Goal: Task Accomplishment & Management: Use online tool/utility

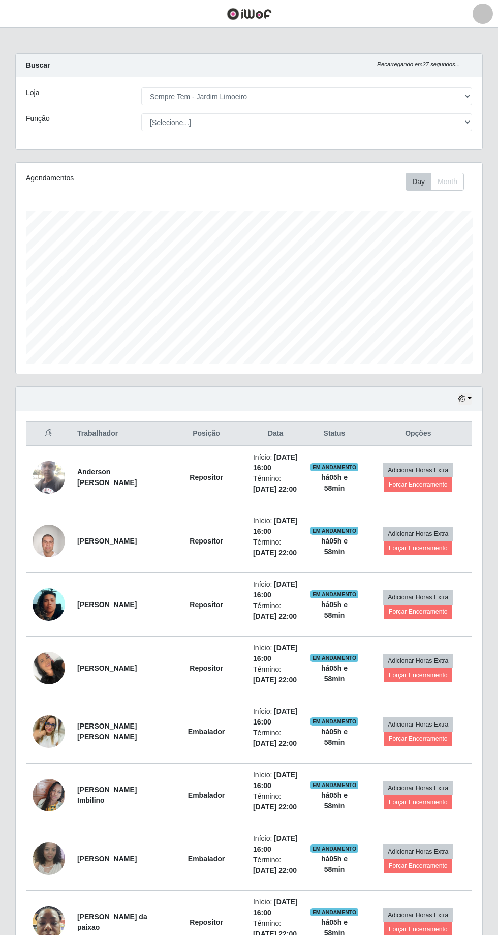
select select "508"
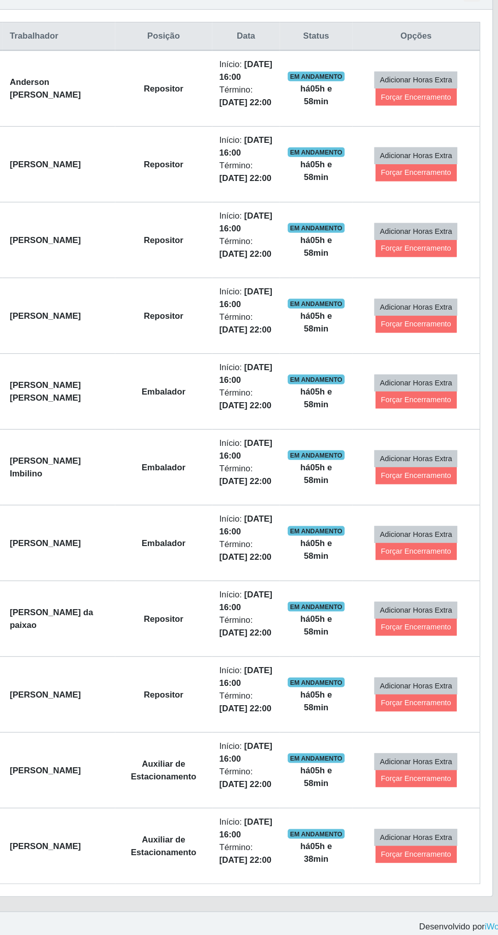
scroll to position [210, 467]
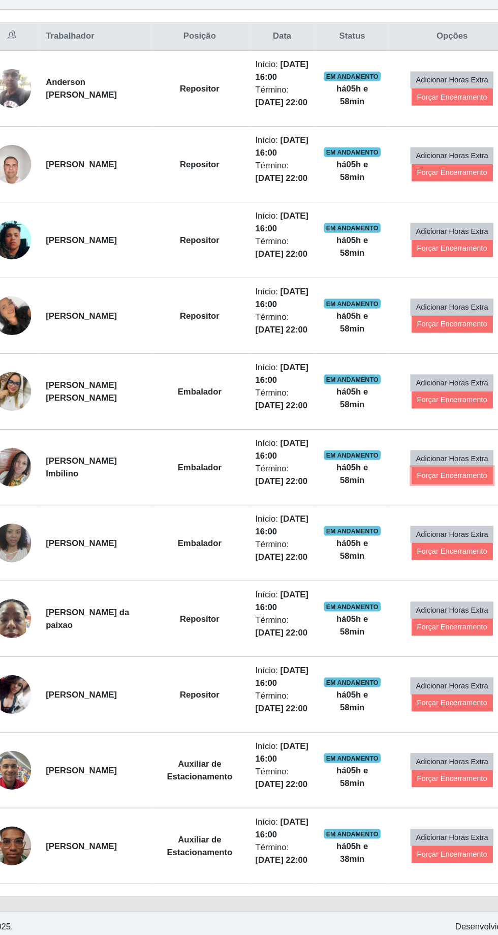
click at [420, 545] on button "Forçar Encerramento" at bounding box center [418, 549] width 68 height 14
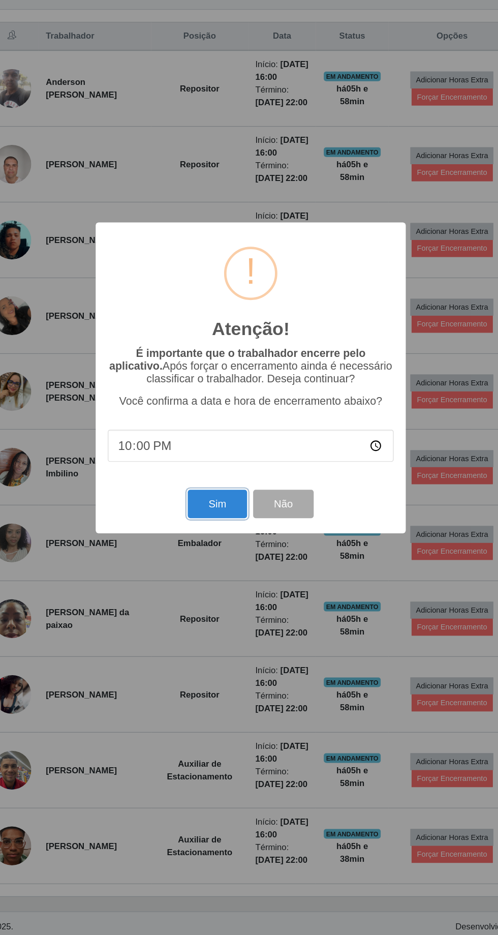
click at [217, 566] on button "Sim" at bounding box center [220, 573] width 49 height 24
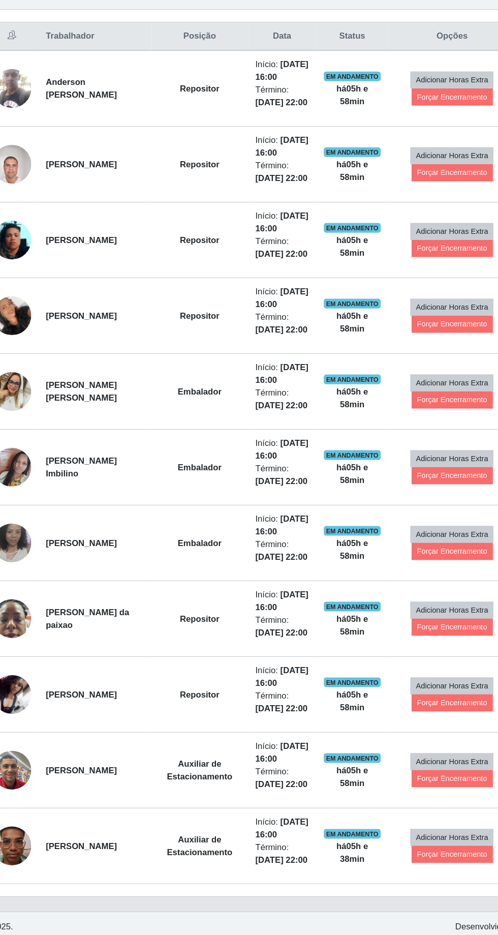
scroll to position [67, 0]
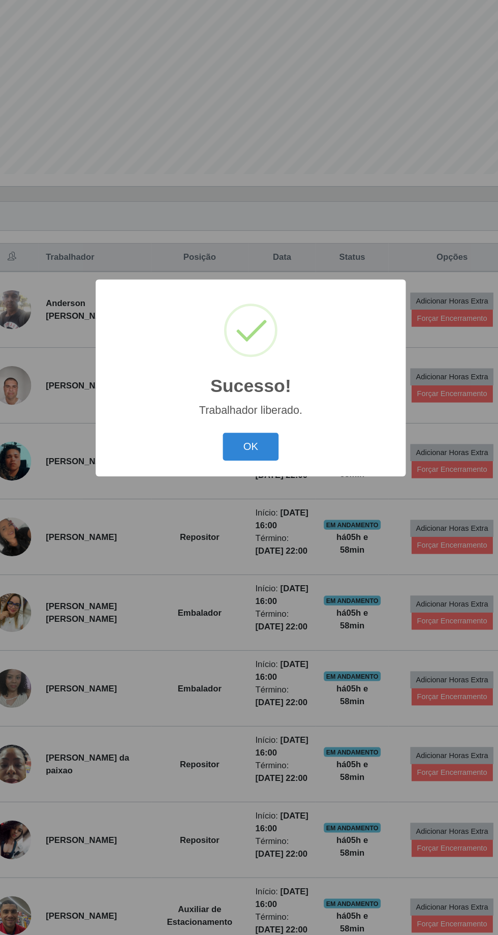
click at [249, 525] on button "OK" at bounding box center [249, 525] width 47 height 24
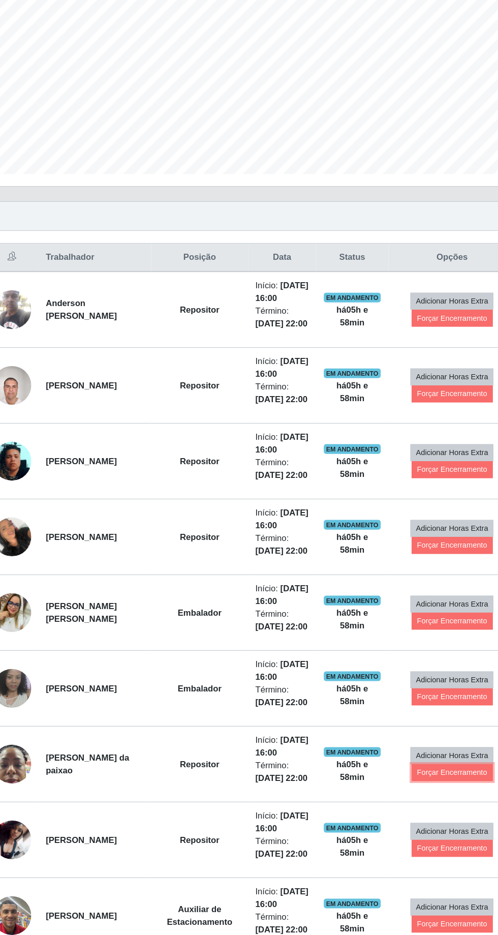
click at [420, 792] on button "Forçar Encerramento" at bounding box center [418, 799] width 68 height 14
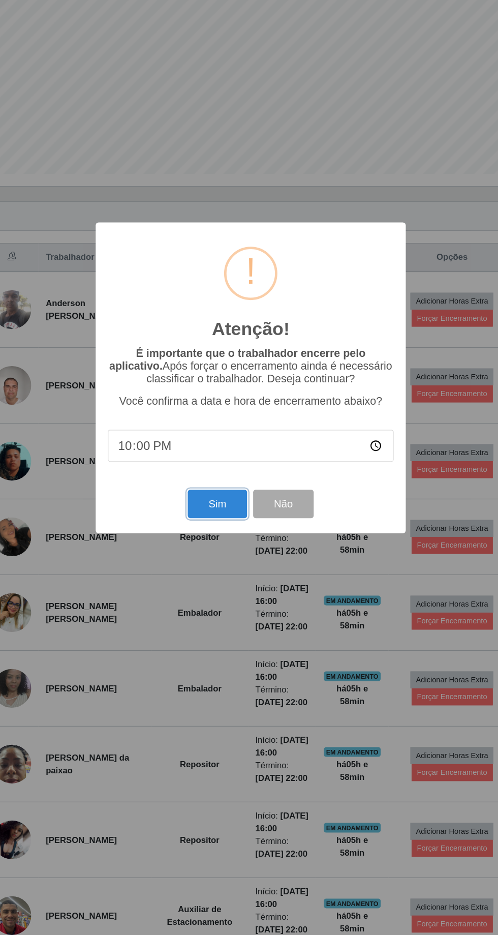
click at [219, 562] on button "Sim" at bounding box center [220, 573] width 49 height 24
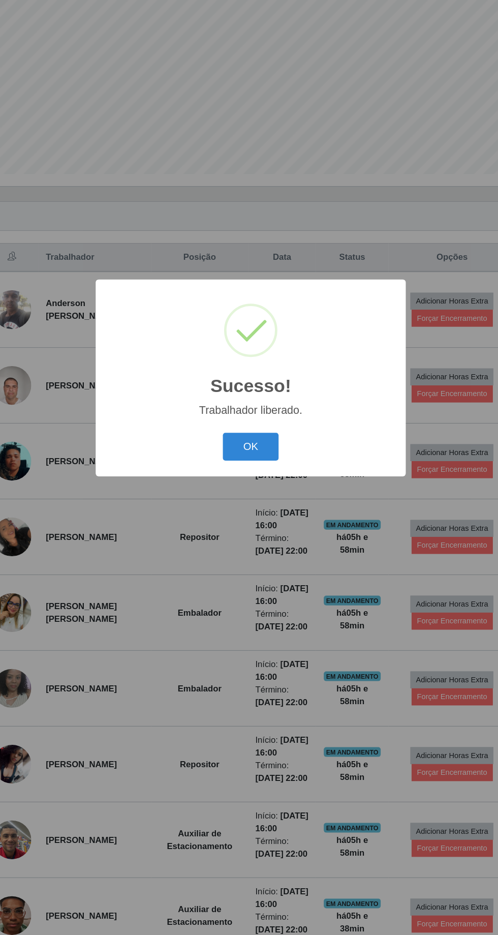
click at [255, 520] on button "OK" at bounding box center [249, 525] width 47 height 24
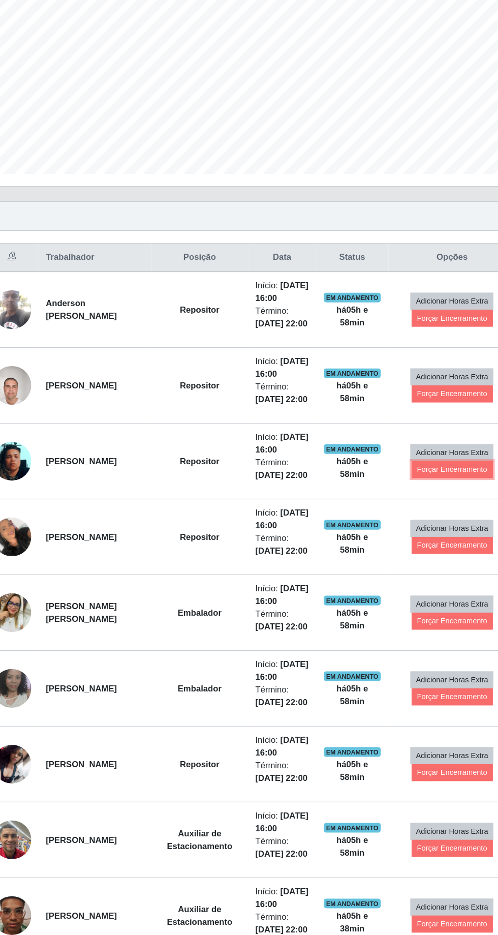
click at [432, 540] on button "Forçar Encerramento" at bounding box center [418, 544] width 68 height 14
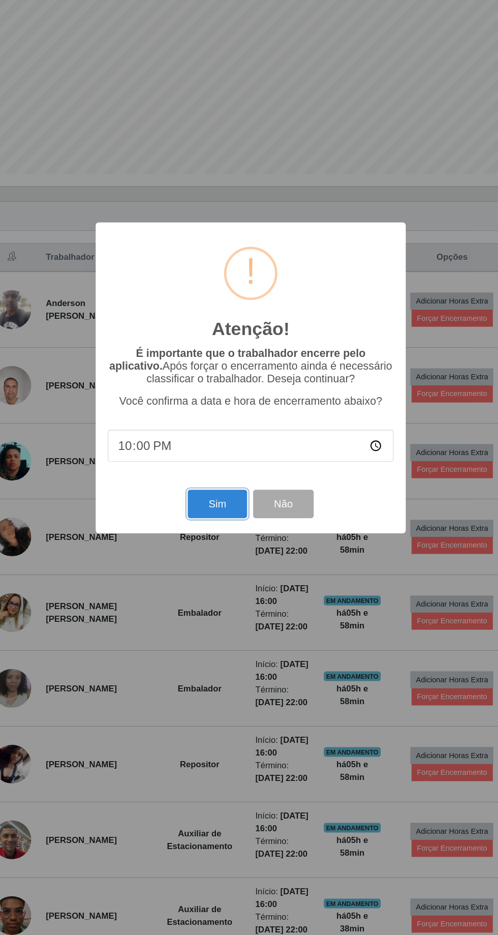
click at [221, 572] on button "Sim" at bounding box center [220, 573] width 49 height 24
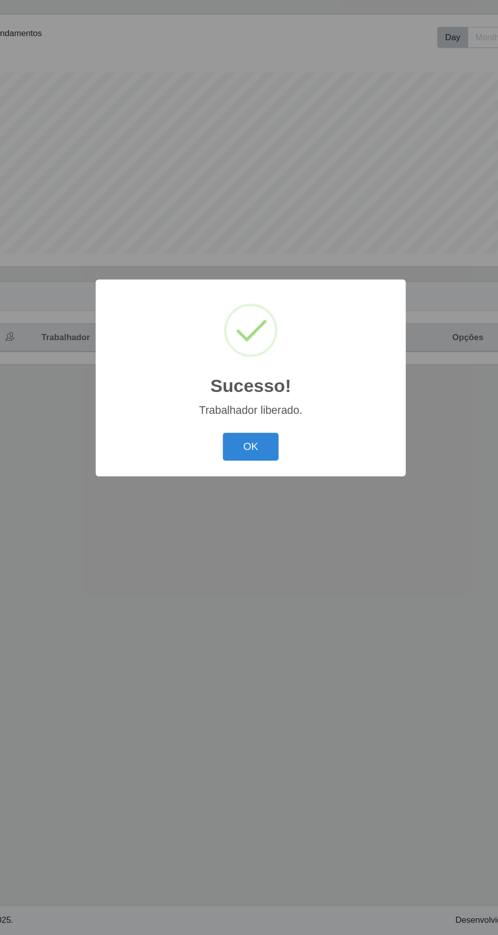
click at [261, 518] on button "OK" at bounding box center [249, 525] width 47 height 24
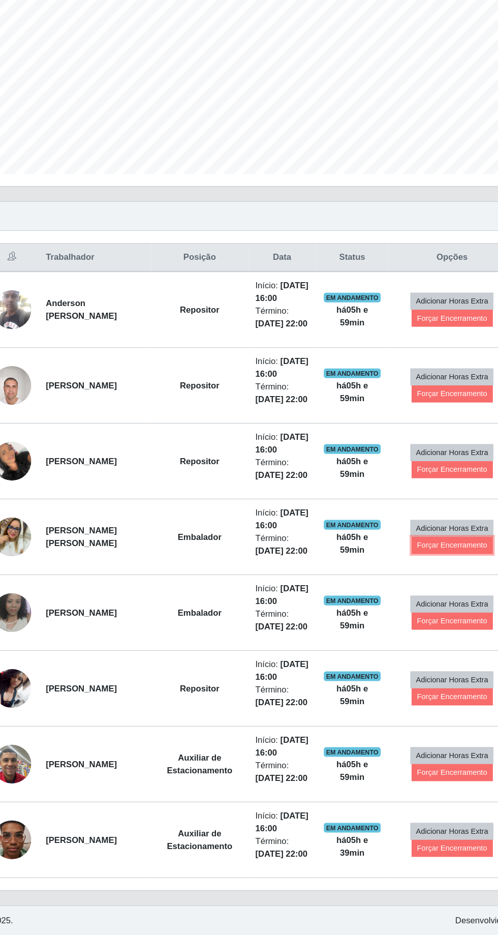
click at [422, 602] on button "Forçar Encerramento" at bounding box center [418, 608] width 68 height 14
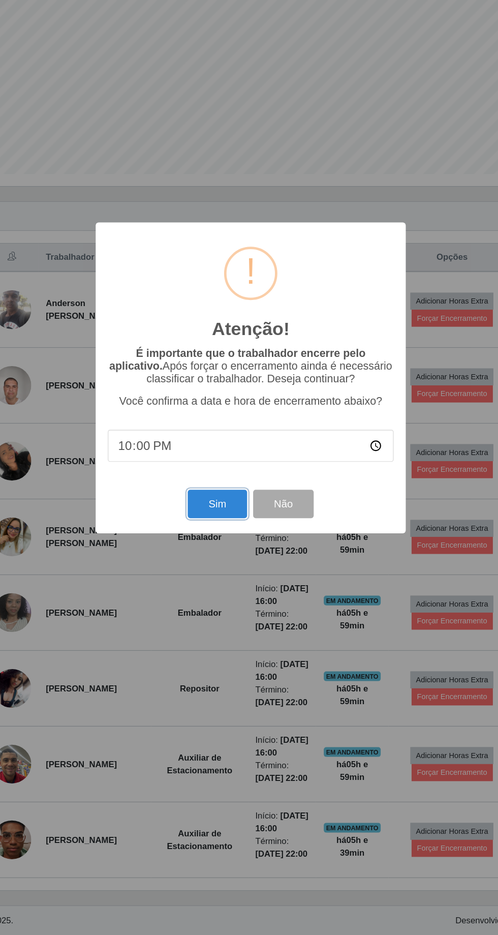
click at [221, 572] on button "Sim" at bounding box center [220, 573] width 49 height 24
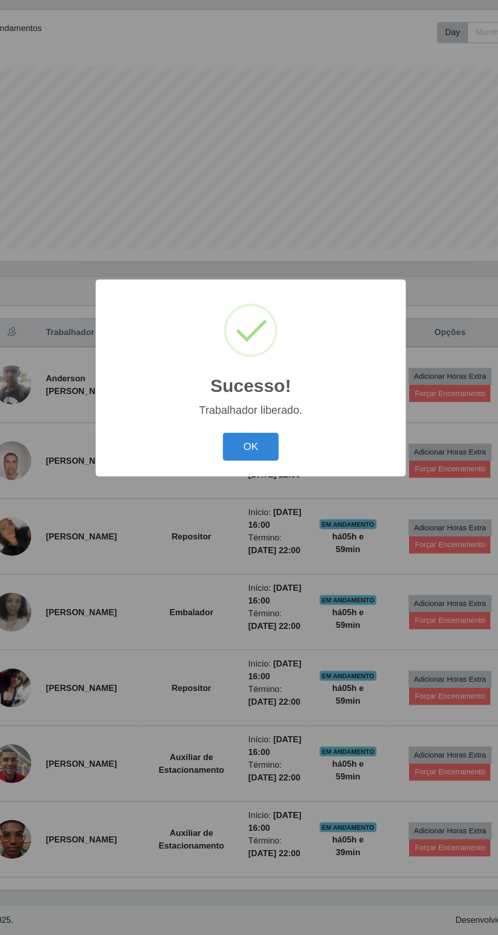
click at [249, 523] on button "OK" at bounding box center [249, 525] width 47 height 24
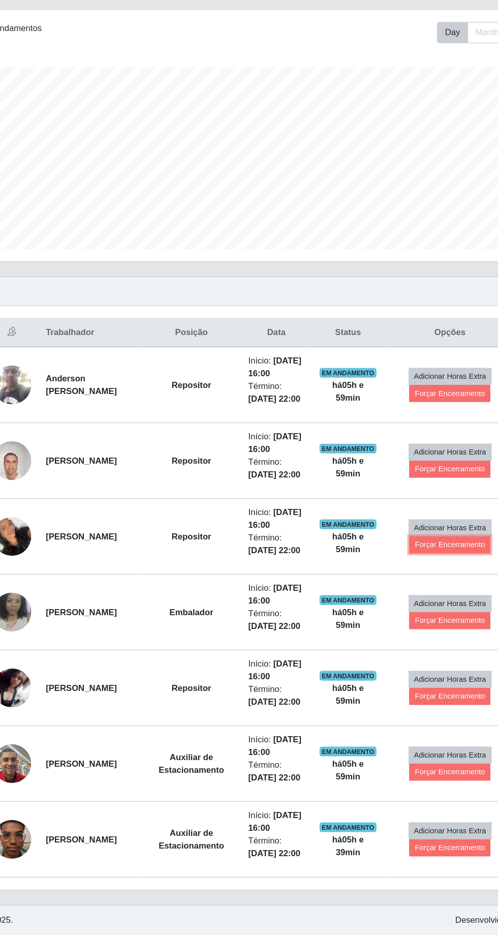
click at [426, 600] on button "Forçar Encerramento" at bounding box center [416, 607] width 68 height 14
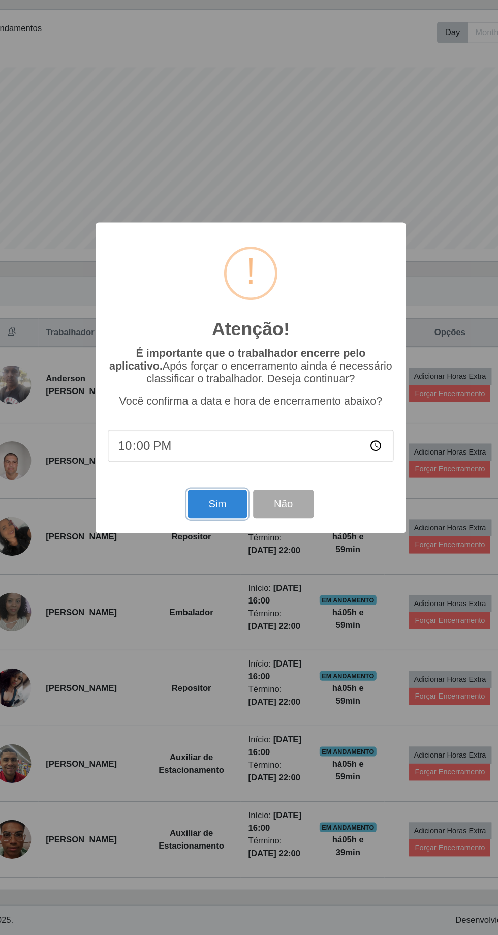
click at [233, 565] on button "Sim" at bounding box center [220, 573] width 49 height 24
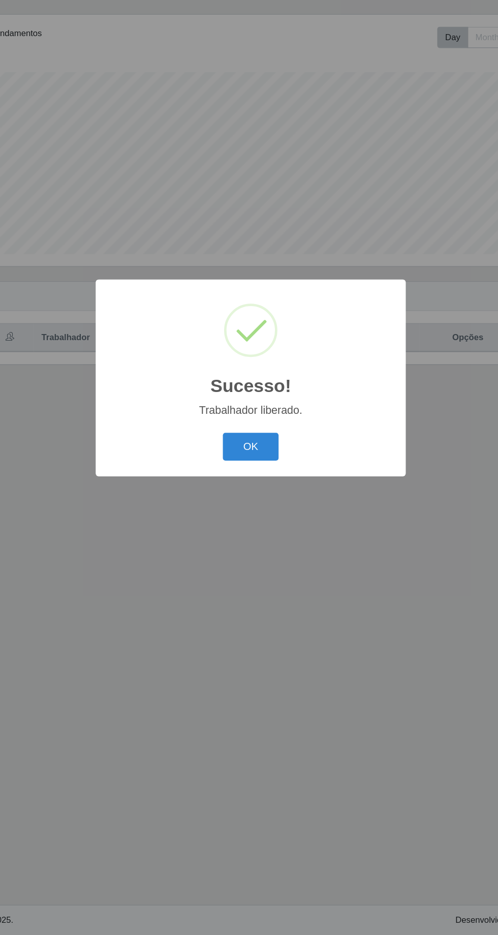
click at [252, 515] on button "OK" at bounding box center [249, 525] width 47 height 24
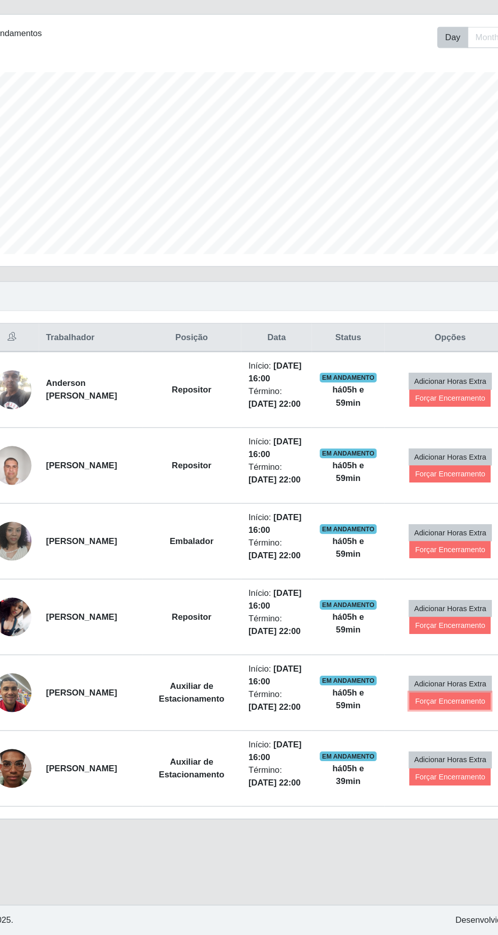
click at [419, 732] on button "Forçar Encerramento" at bounding box center [416, 739] width 68 height 14
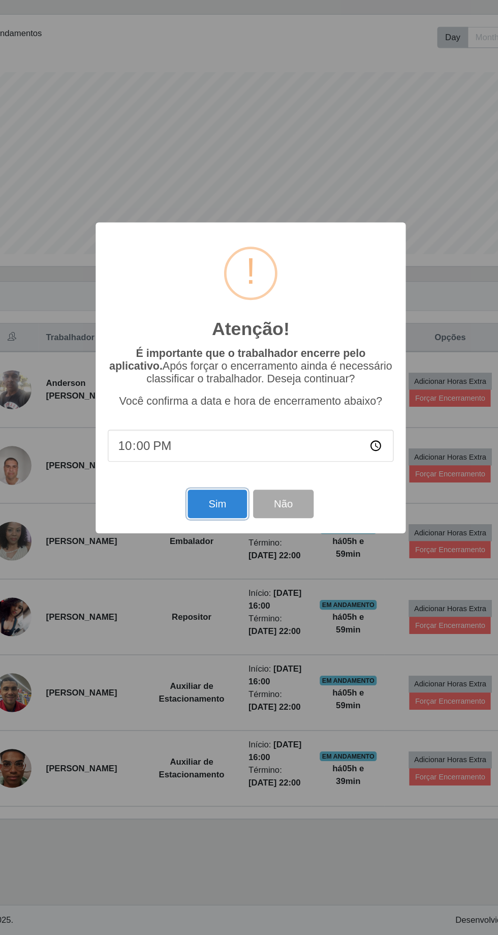
click at [222, 564] on button "Sim" at bounding box center [220, 573] width 49 height 24
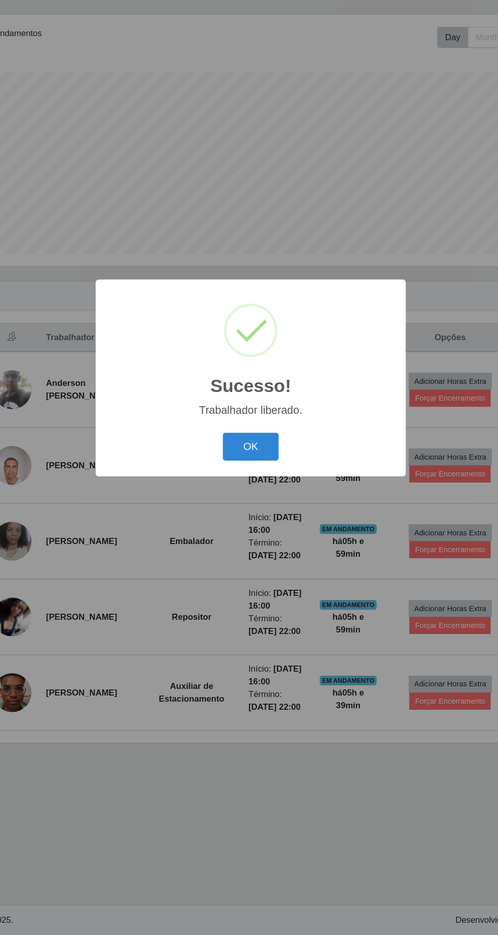
click at [248, 522] on button "OK" at bounding box center [249, 525] width 47 height 24
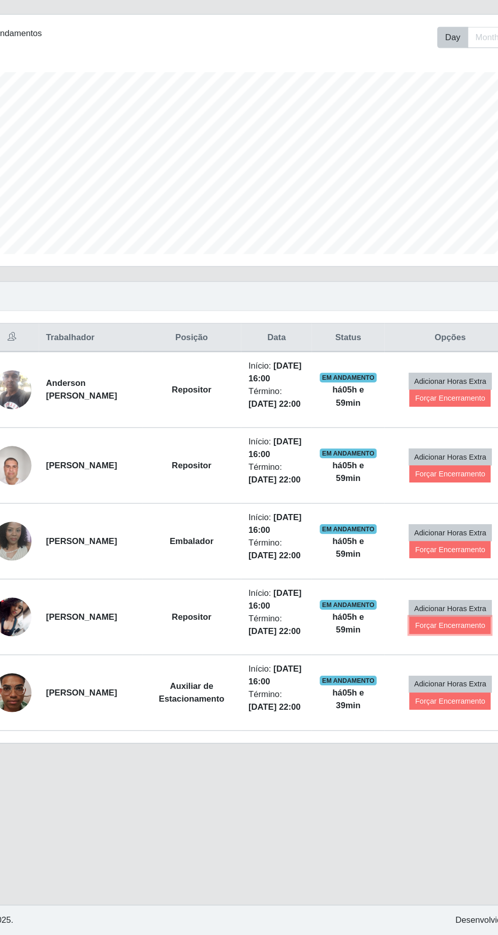
click at [418, 668] on button "Forçar Encerramento" at bounding box center [416, 675] width 68 height 14
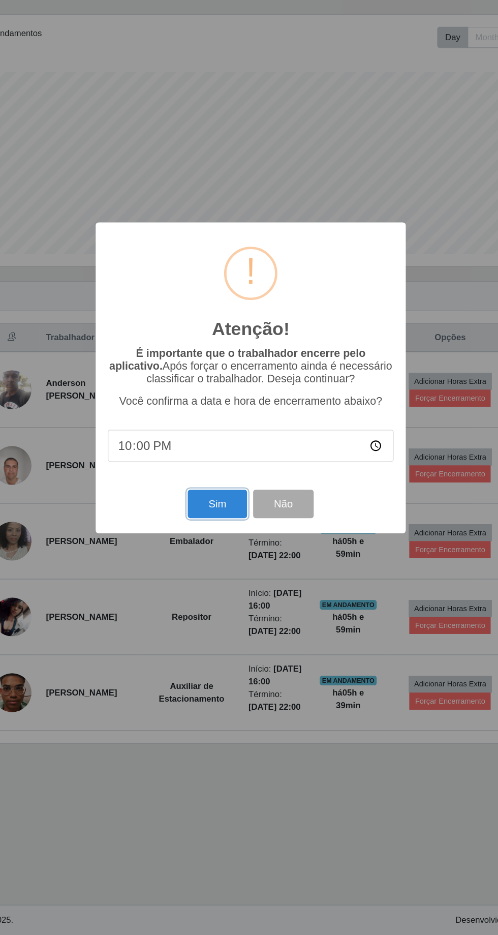
click at [226, 563] on button "Sim" at bounding box center [220, 573] width 49 height 24
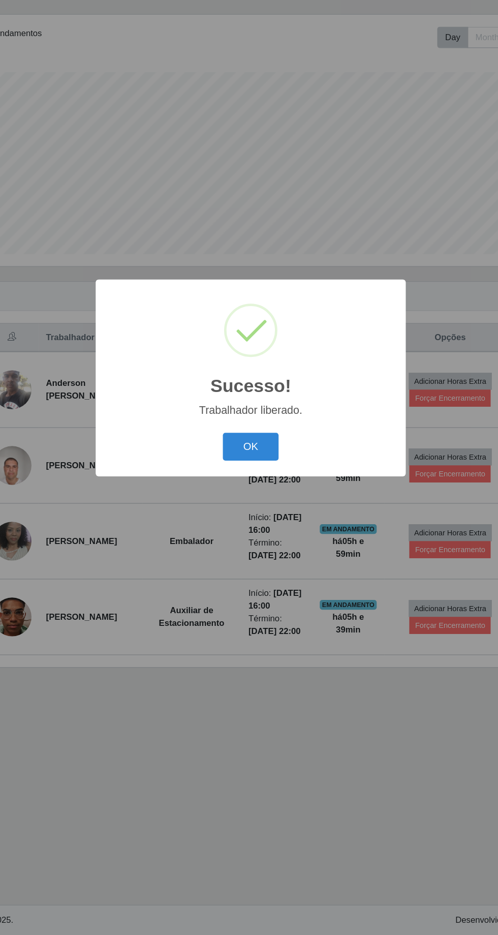
click at [252, 517] on button "OK" at bounding box center [249, 525] width 47 height 24
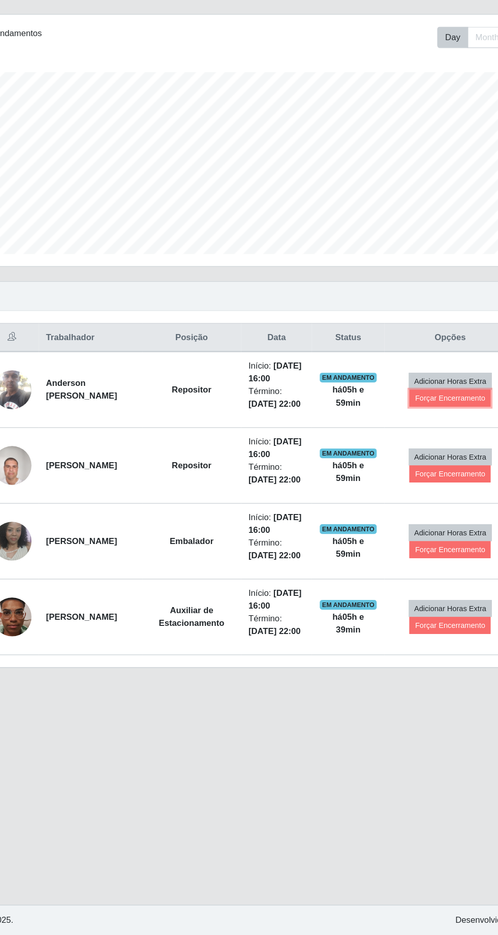
click at [419, 477] on button "Forçar Encerramento" at bounding box center [416, 484] width 68 height 14
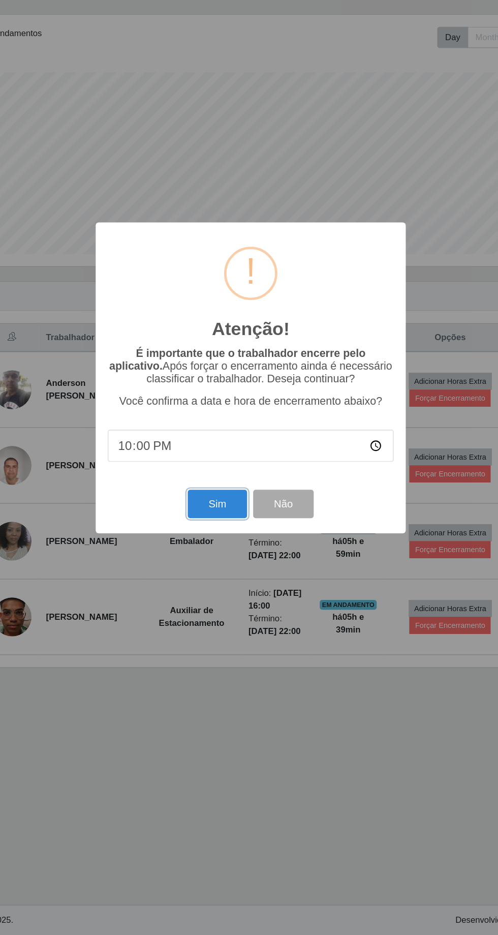
click at [217, 570] on button "Sim" at bounding box center [220, 573] width 49 height 24
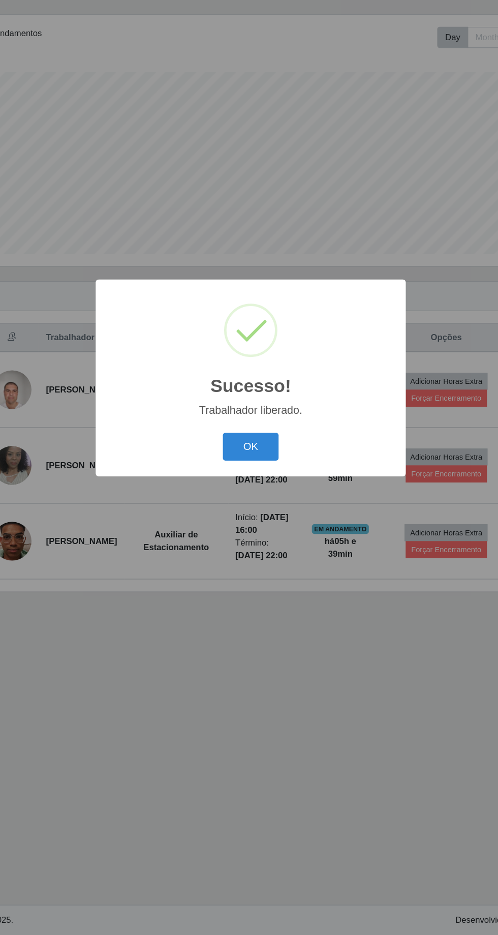
click at [255, 521] on button "OK" at bounding box center [249, 525] width 47 height 24
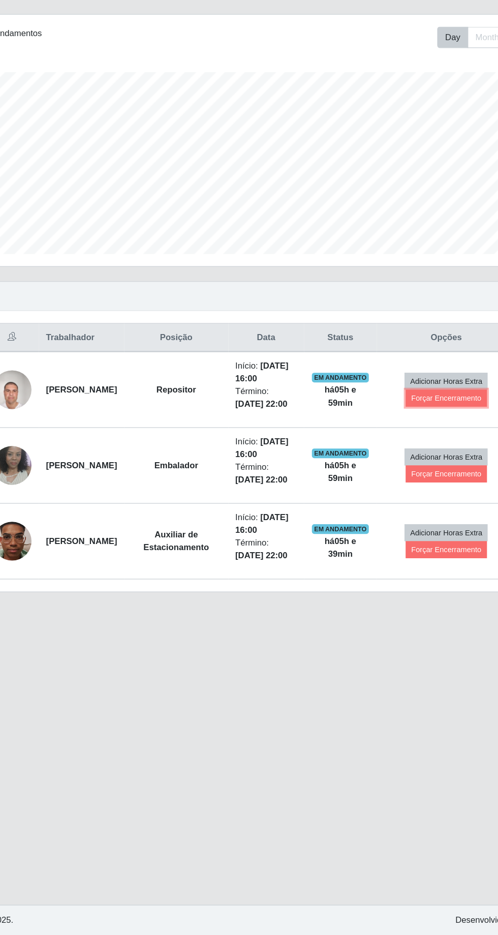
click at [423, 477] on button "Forçar Encerramento" at bounding box center [413, 484] width 68 height 14
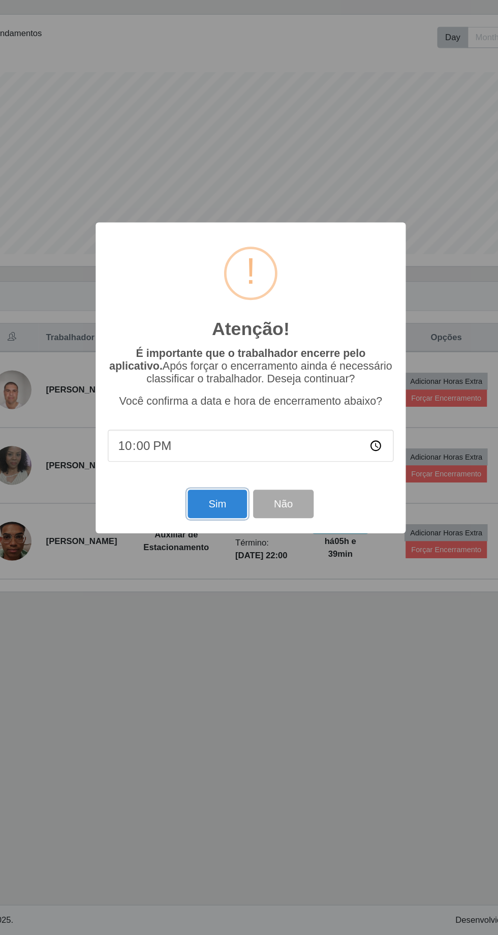
click at [228, 571] on button "Sim" at bounding box center [220, 573] width 49 height 24
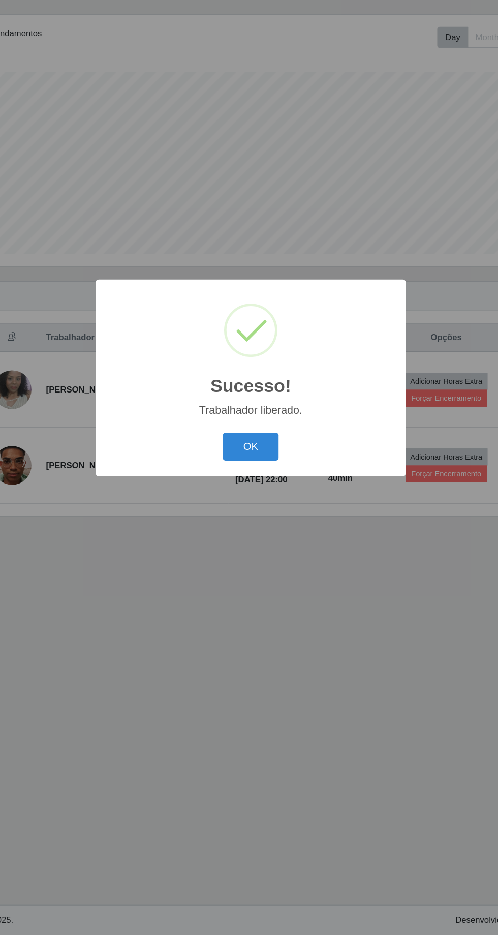
click at [251, 518] on button "OK" at bounding box center [249, 525] width 47 height 24
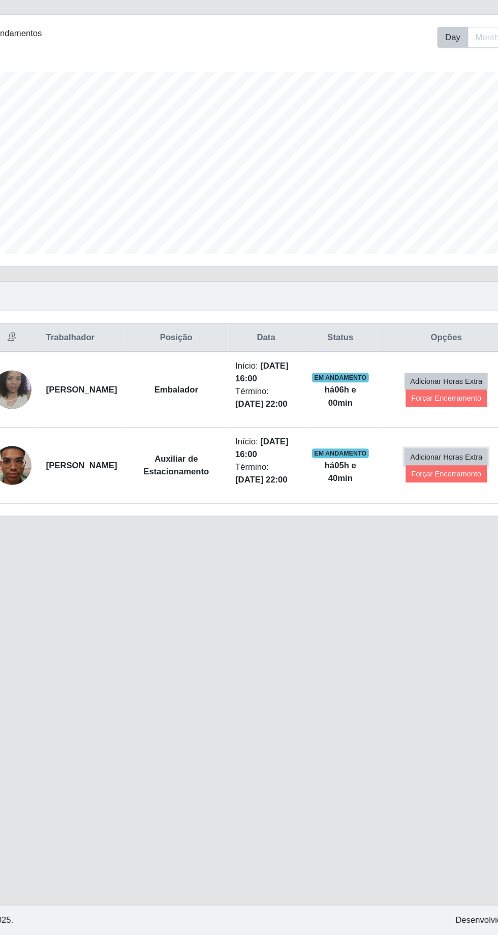
click at [425, 527] on button "Adicionar Horas Extra" at bounding box center [413, 534] width 70 height 14
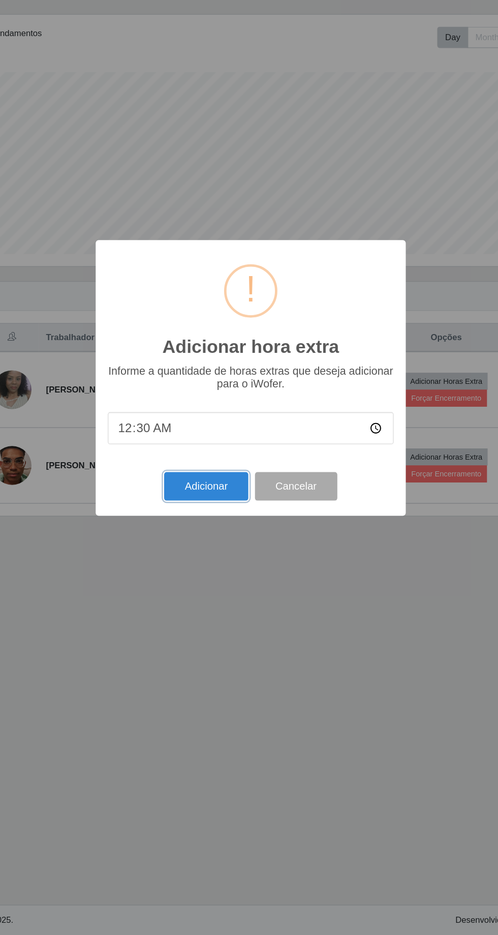
click at [208, 554] on button "Adicionar" at bounding box center [211, 559] width 71 height 24
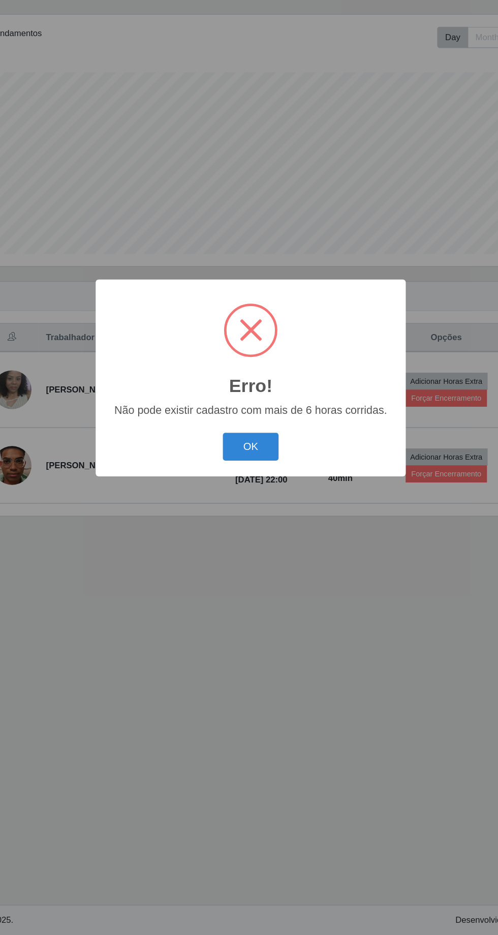
click at [252, 526] on button "OK" at bounding box center [249, 525] width 47 height 24
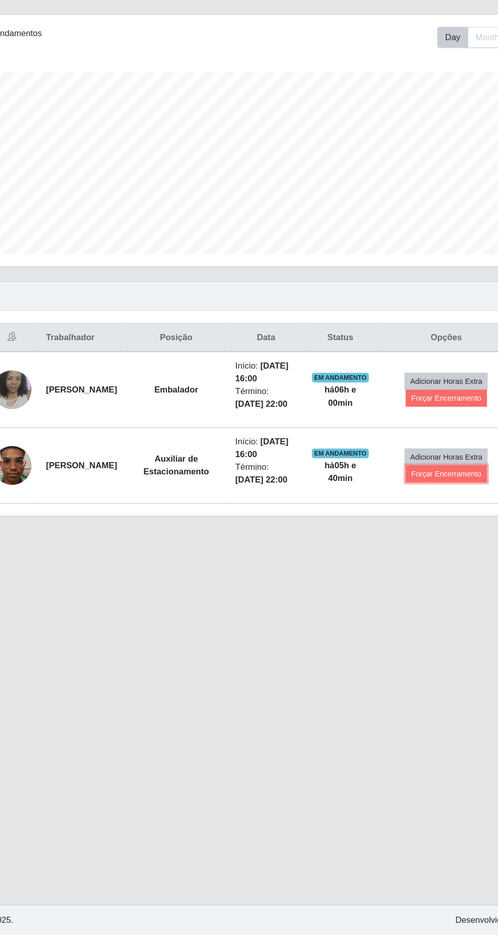
click at [423, 541] on button "Forçar Encerramento" at bounding box center [413, 548] width 68 height 14
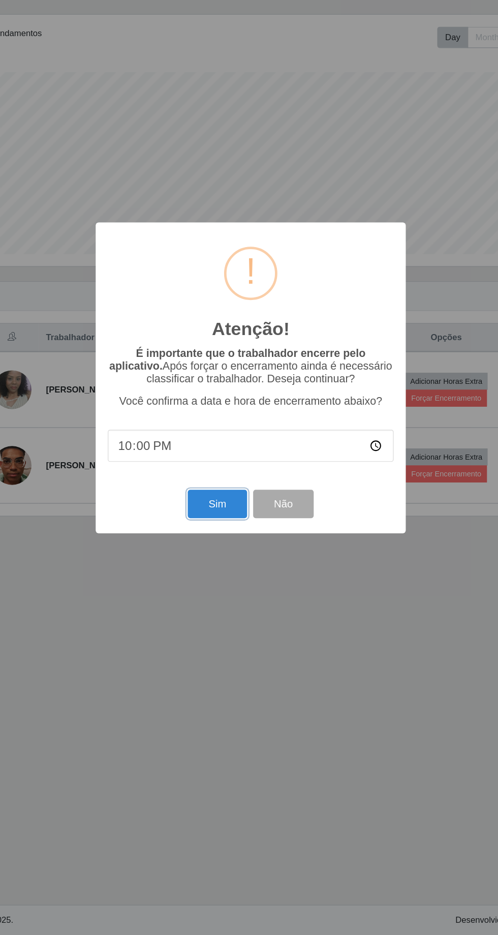
click at [222, 570] on button "Sim" at bounding box center [220, 573] width 49 height 24
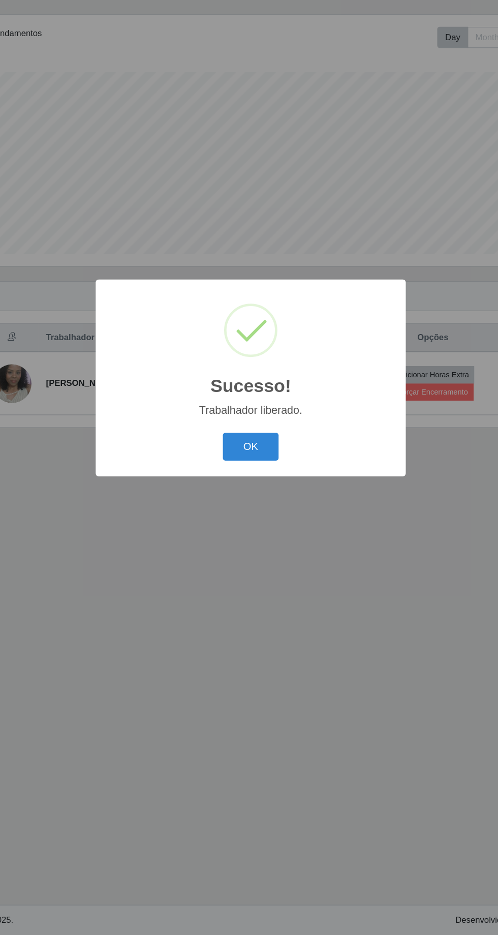
click at [256, 522] on button "OK" at bounding box center [249, 525] width 47 height 24
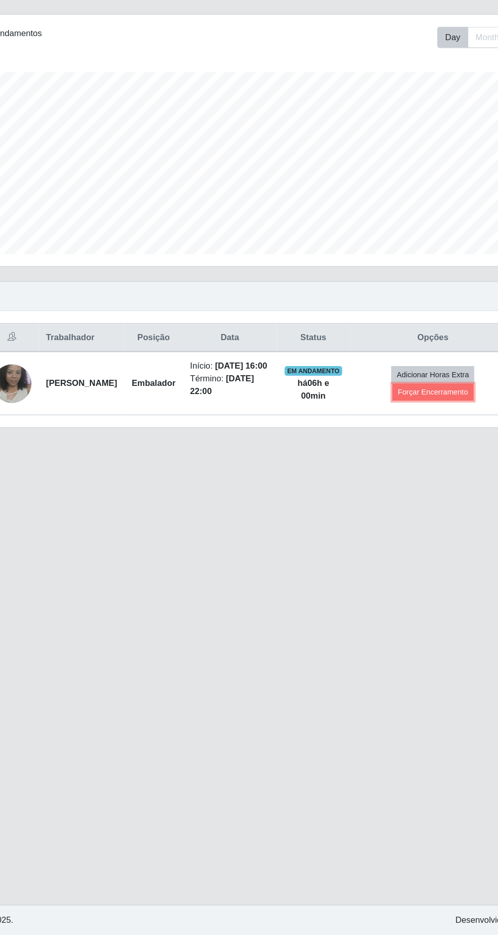
click at [402, 472] on button "Forçar Encerramento" at bounding box center [402, 479] width 68 height 14
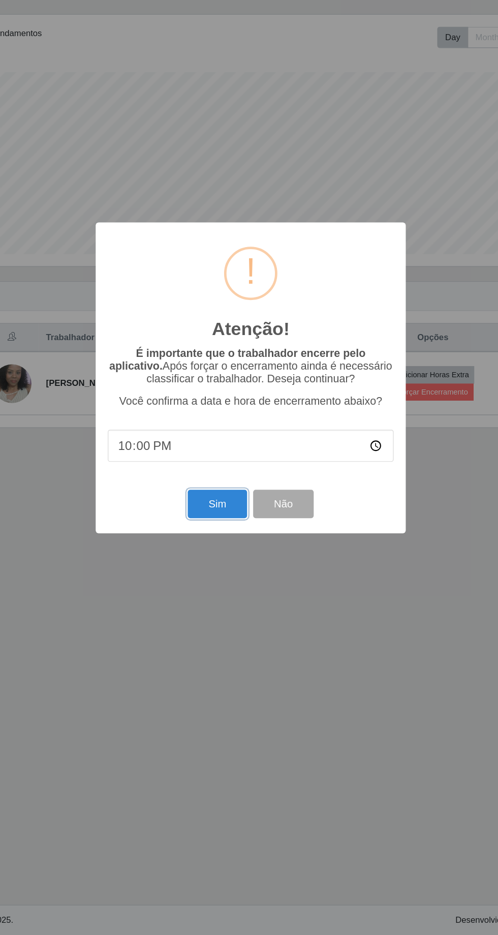
click at [216, 566] on button "Sim" at bounding box center [220, 573] width 49 height 24
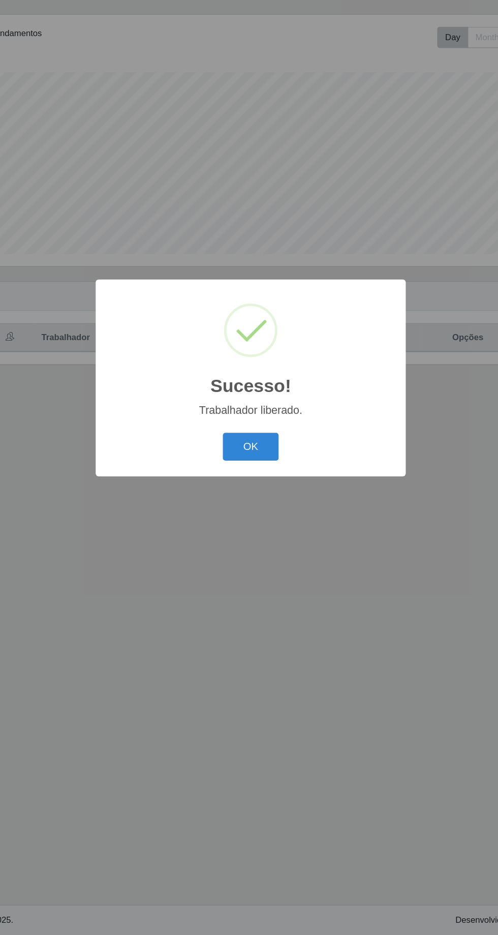
click at [257, 526] on button "OK" at bounding box center [249, 525] width 47 height 24
